Goal: Task Accomplishment & Management: Understand process/instructions

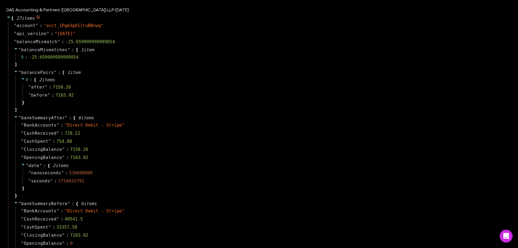
select select "****"
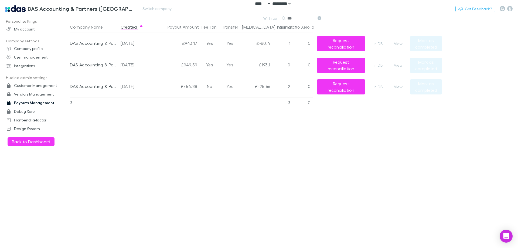
click at [31, 9] on h3 "DAS Accounting & Partners ([GEOGRAPHIC_DATA]) LLP" at bounding box center [81, 8] width 106 height 6
